Goal: Task Accomplishment & Management: Complete application form

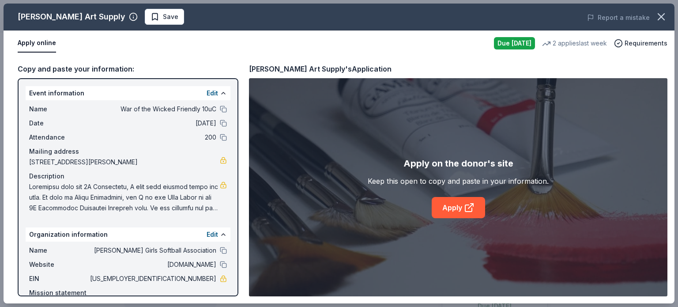
scroll to position [162, 0]
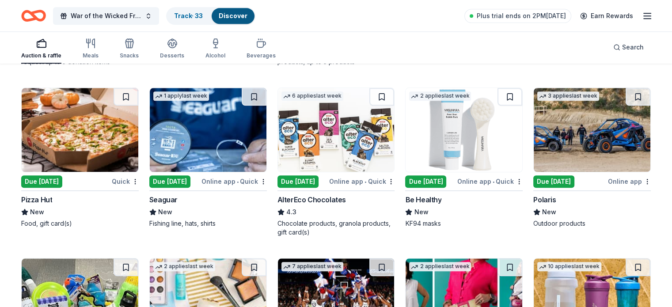
scroll to position [4589, 0]
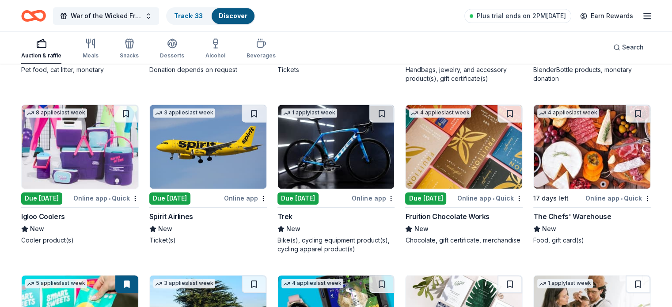
click at [62, 200] on div "Due [DATE]" at bounding box center [41, 198] width 41 height 12
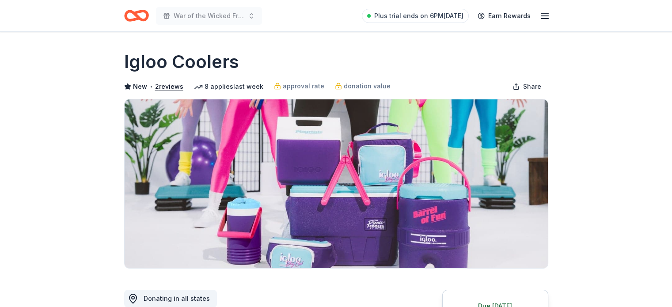
drag, startPoint x: 0, startPoint y: 0, endPoint x: 583, endPoint y: 106, distance: 592.5
drag, startPoint x: 671, startPoint y: 137, endPoint x: 591, endPoint y: 197, distance: 100.1
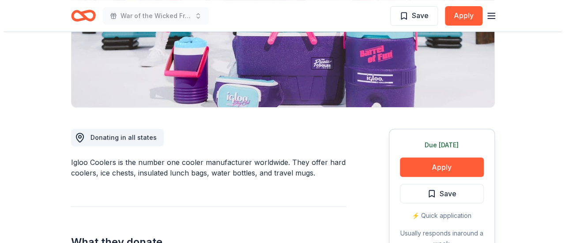
scroll to position [162, 0]
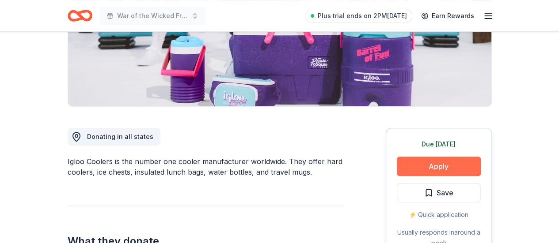
click at [426, 163] on button "Apply" at bounding box center [439, 166] width 84 height 19
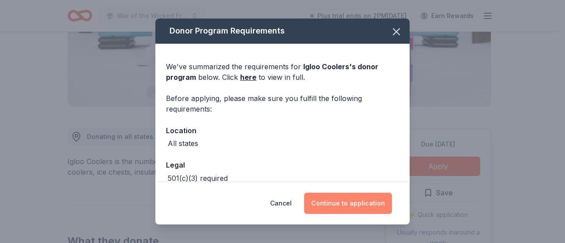
click at [366, 205] on button "Continue to application" at bounding box center [348, 203] width 88 height 21
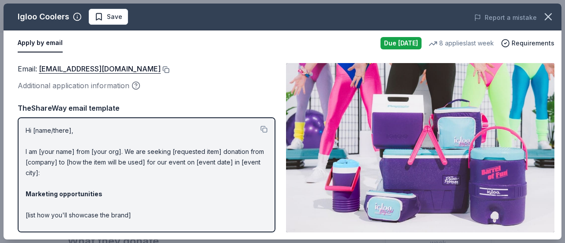
click at [161, 71] on button at bounding box center [165, 69] width 9 height 7
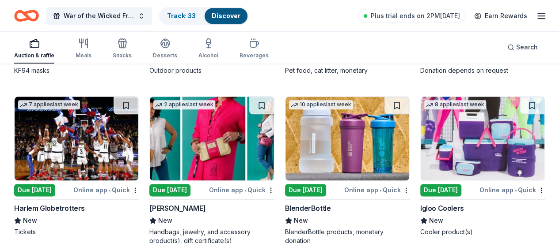
scroll to position [5654, 0]
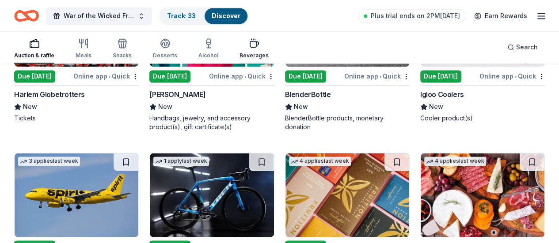
click at [257, 57] on div "Beverages" at bounding box center [253, 55] width 29 height 7
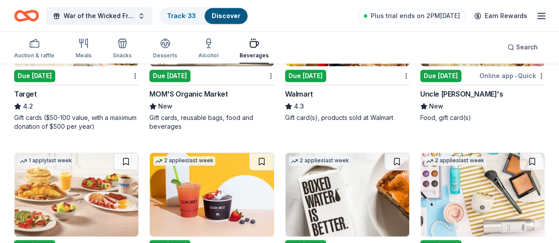
scroll to position [596, 0]
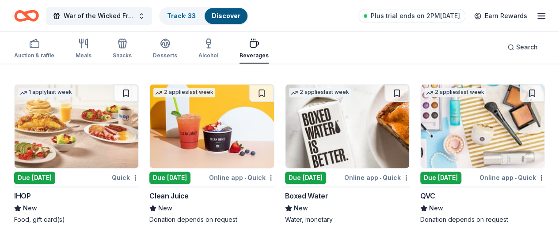
click at [420, 216] on div "Donation depends on request" at bounding box center [482, 220] width 125 height 9
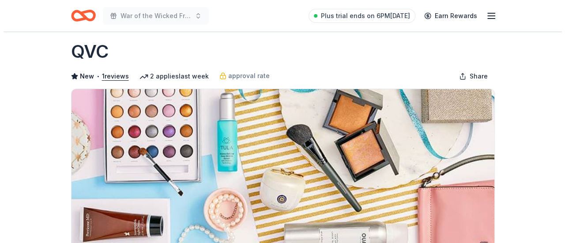
scroll to position [162, 0]
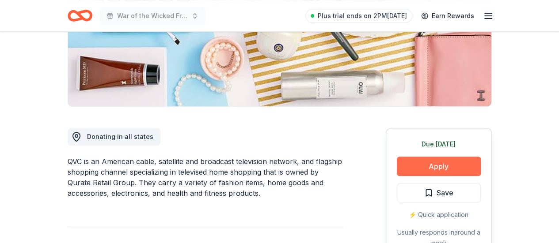
click at [424, 159] on button "Apply" at bounding box center [439, 166] width 84 height 19
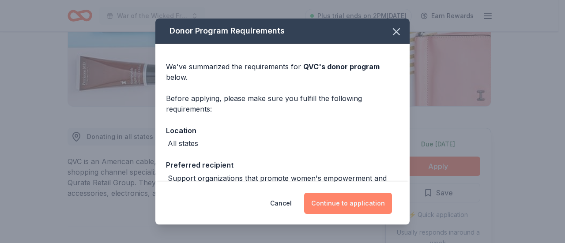
click at [387, 202] on button "Continue to application" at bounding box center [348, 203] width 88 height 21
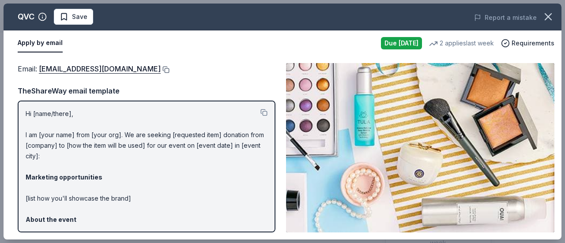
click at [161, 68] on button at bounding box center [165, 69] width 9 height 7
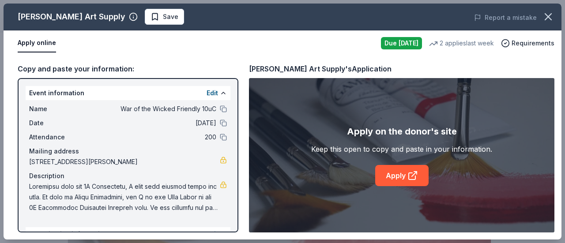
scroll to position [162, 0]
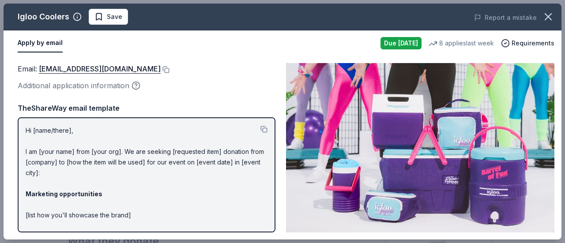
scroll to position [133, 0]
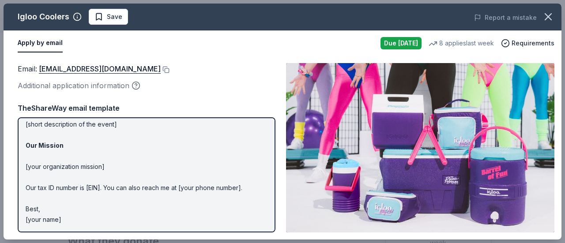
click at [276, 63] on div "Email : donations@igloocorp.com Additional application information Email : dona…" at bounding box center [283, 148] width 558 height 184
